Goal: Task Accomplishment & Management: Manage account settings

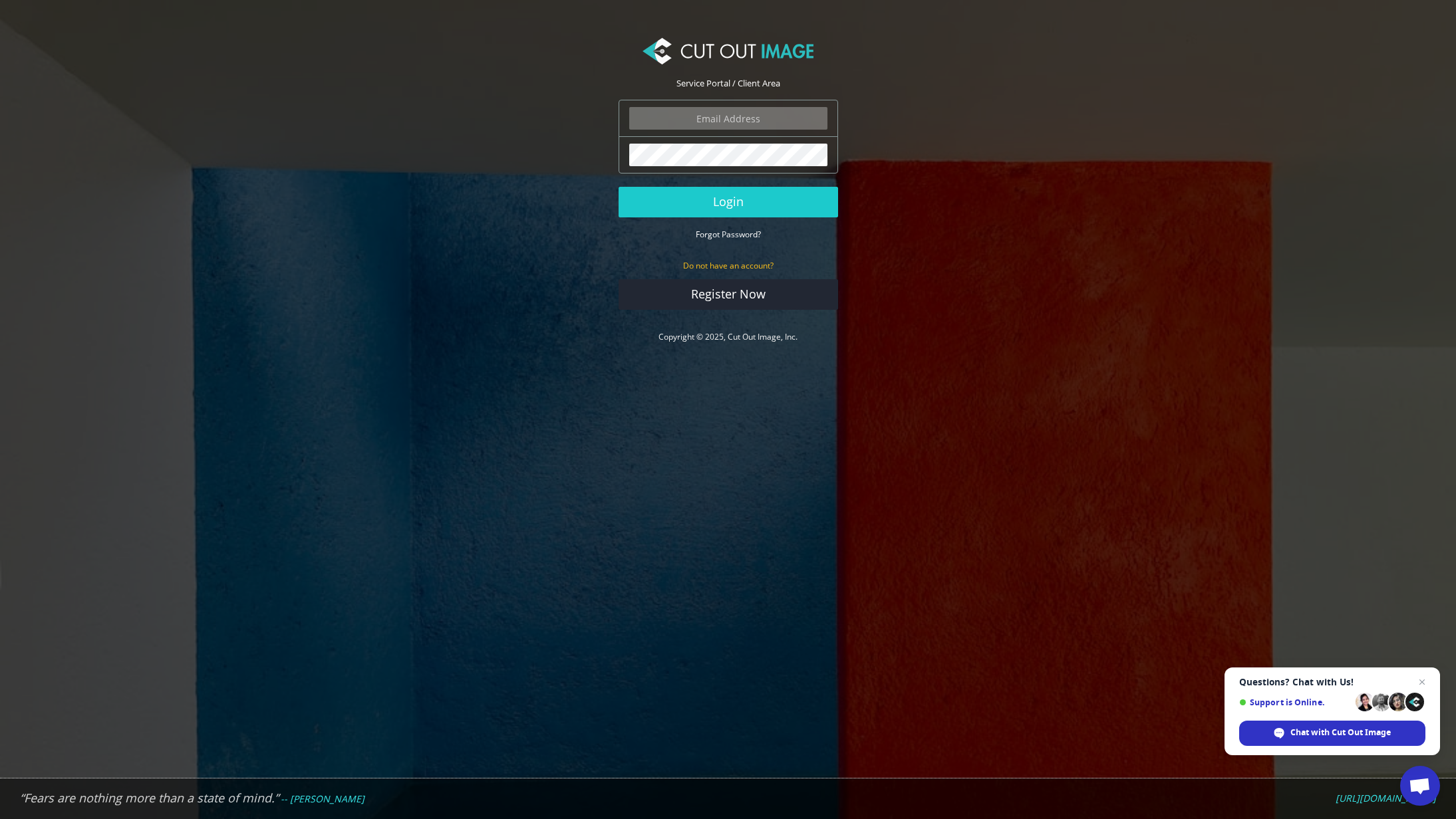
click at [776, 119] on input "email" at bounding box center [728, 119] width 198 height 23
type input "alicia_hancock@mckinsey.com"
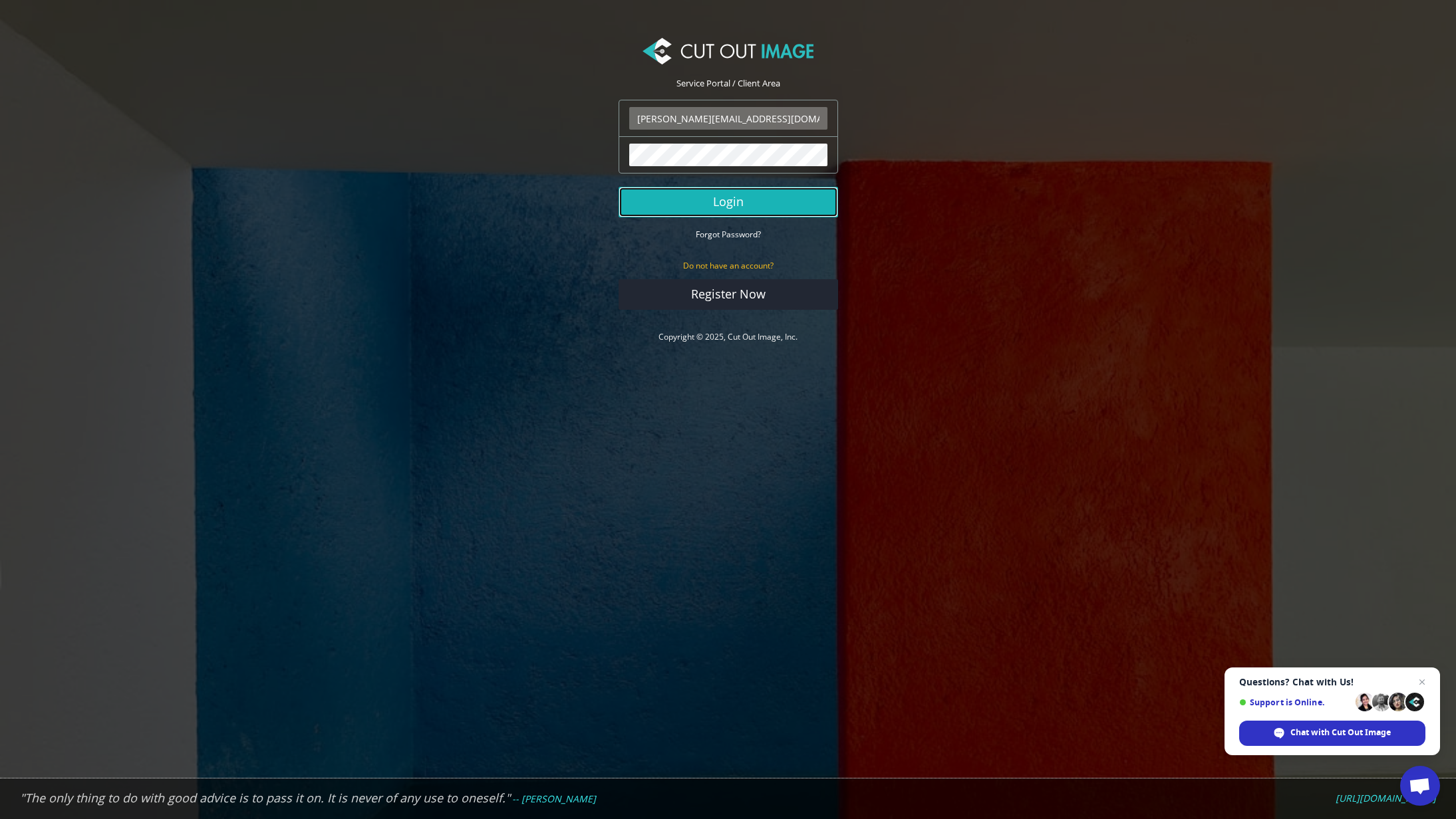
click at [731, 206] on button "Login" at bounding box center [728, 202] width 219 height 31
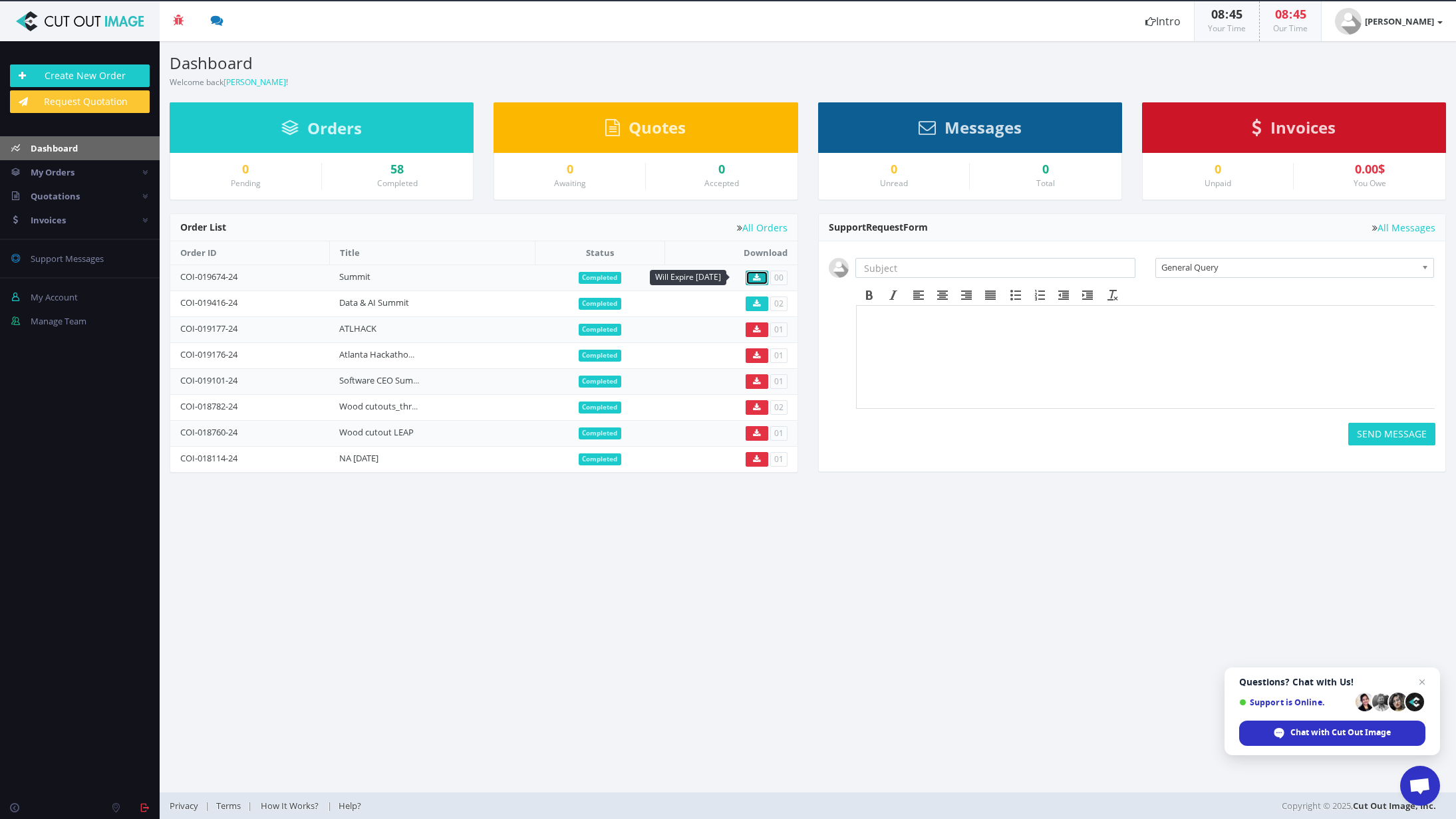
click at [755, 279] on icon at bounding box center [756, 278] width 8 height 8
